Goal: Information Seeking & Learning: Learn about a topic

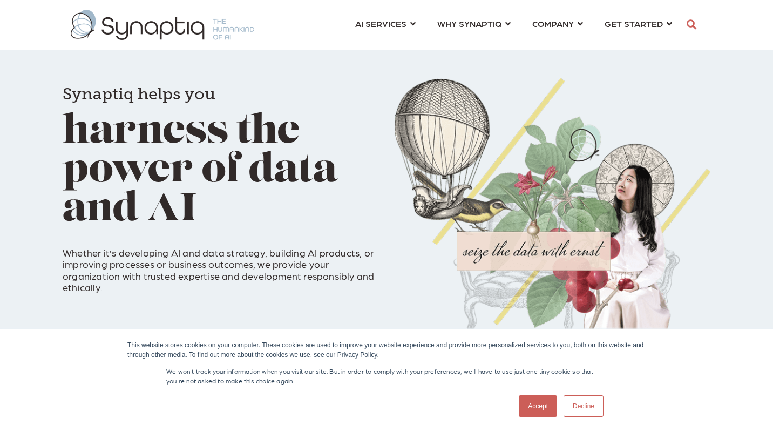
drag, startPoint x: 590, startPoint y: 410, endPoint x: 585, endPoint y: 406, distance: 6.9
click at [590, 410] on link "Decline" at bounding box center [584, 406] width 40 height 22
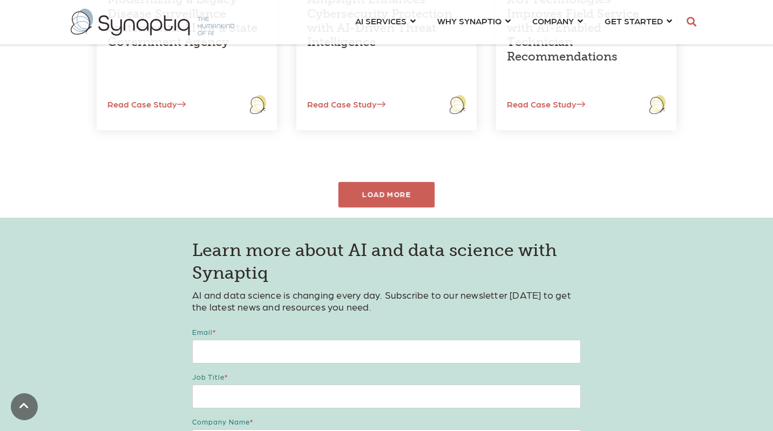
scroll to position [587, 0]
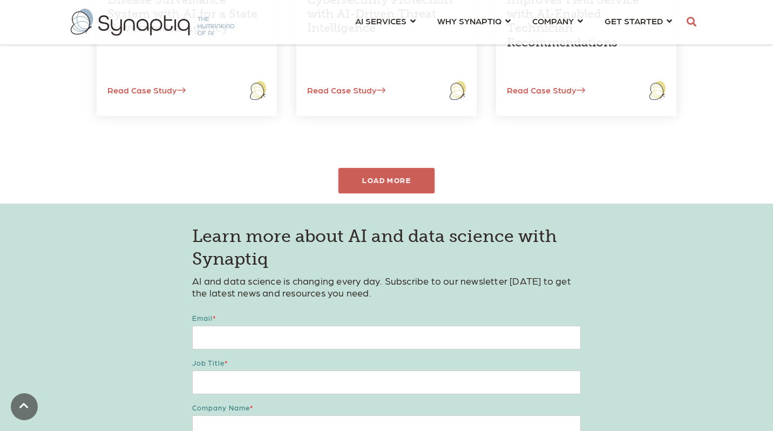
click at [391, 175] on div "LOAD MORE" at bounding box center [386, 180] width 97 height 25
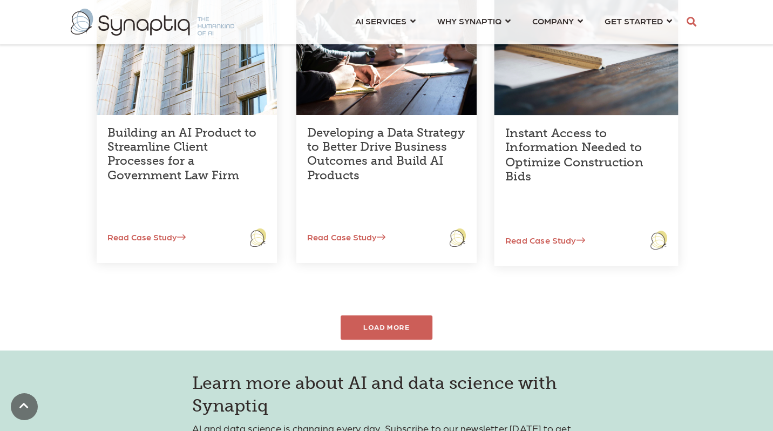
scroll to position [0, 0]
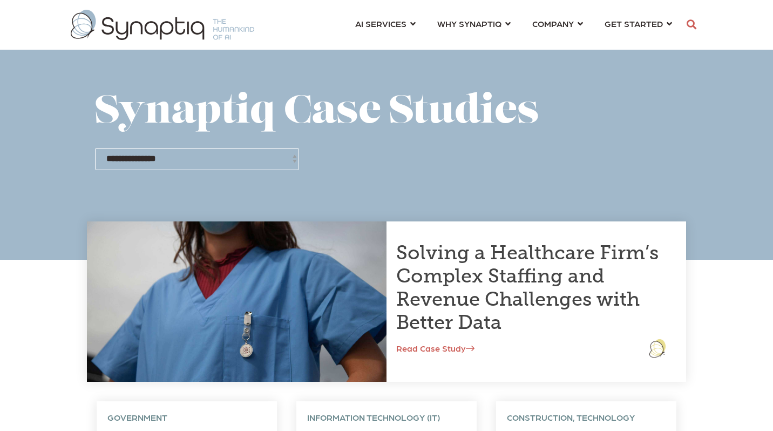
click at [707, 150] on span at bounding box center [386, 130] width 773 height 260
